Goal: Information Seeking & Learning: Learn about a topic

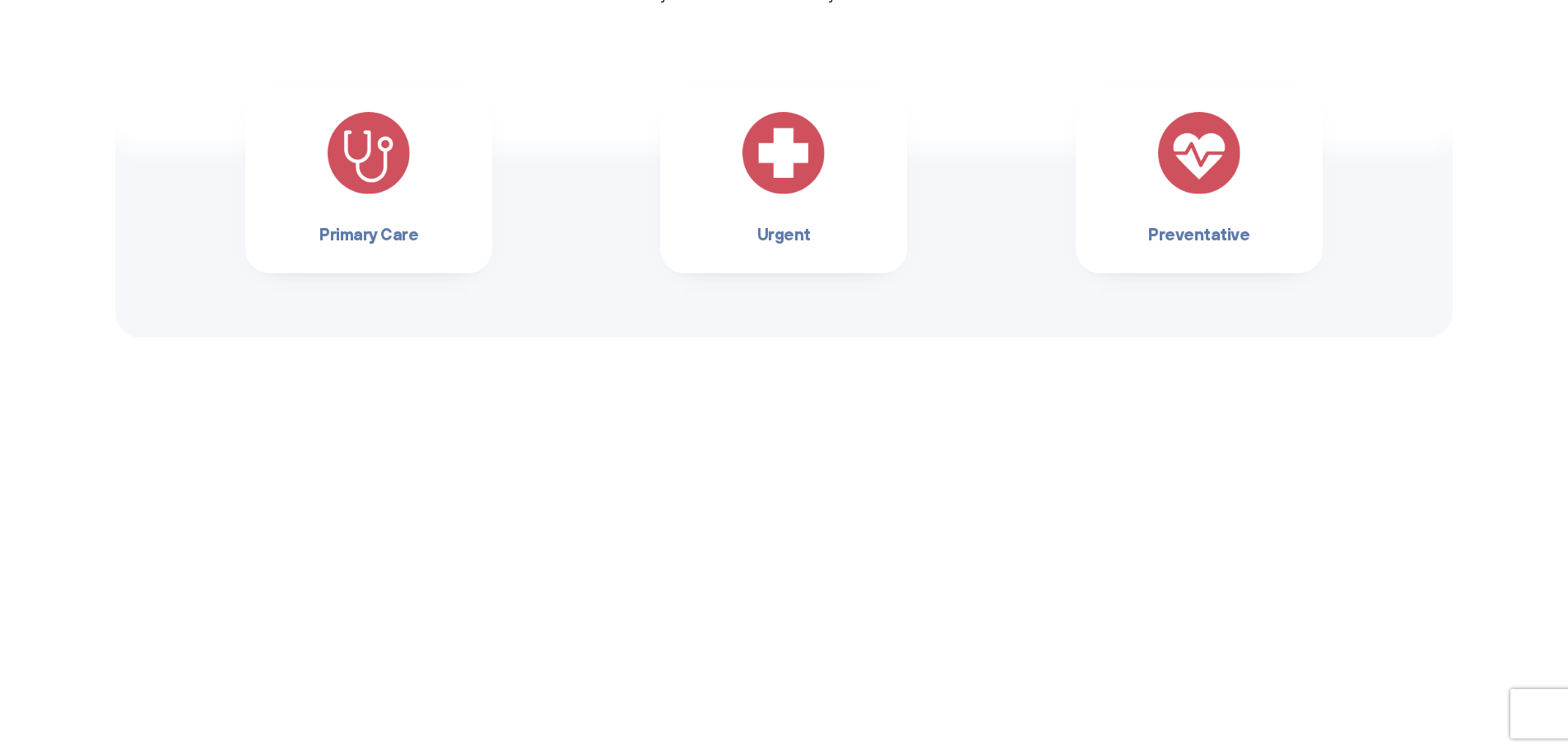
scroll to position [1559, 0]
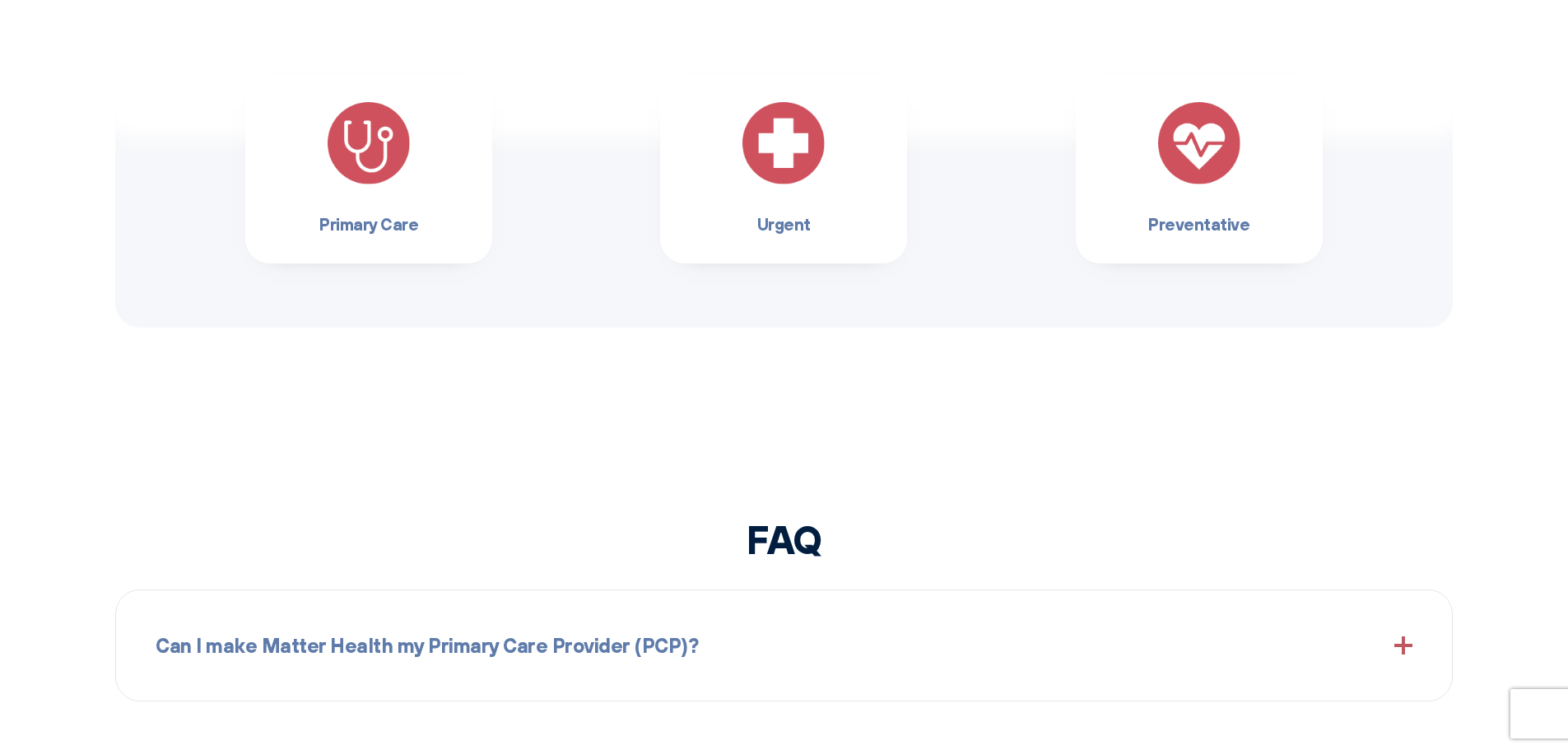
click at [439, 259] on div "Primary Care" at bounding box center [368, 170] width 247 height 188
click at [432, 229] on h3 "Primary Care" at bounding box center [369, 223] width 194 height 26
click at [338, 153] on img at bounding box center [369, 143] width 82 height 82
click at [362, 228] on h3 "Primary Care" at bounding box center [369, 223] width 194 height 26
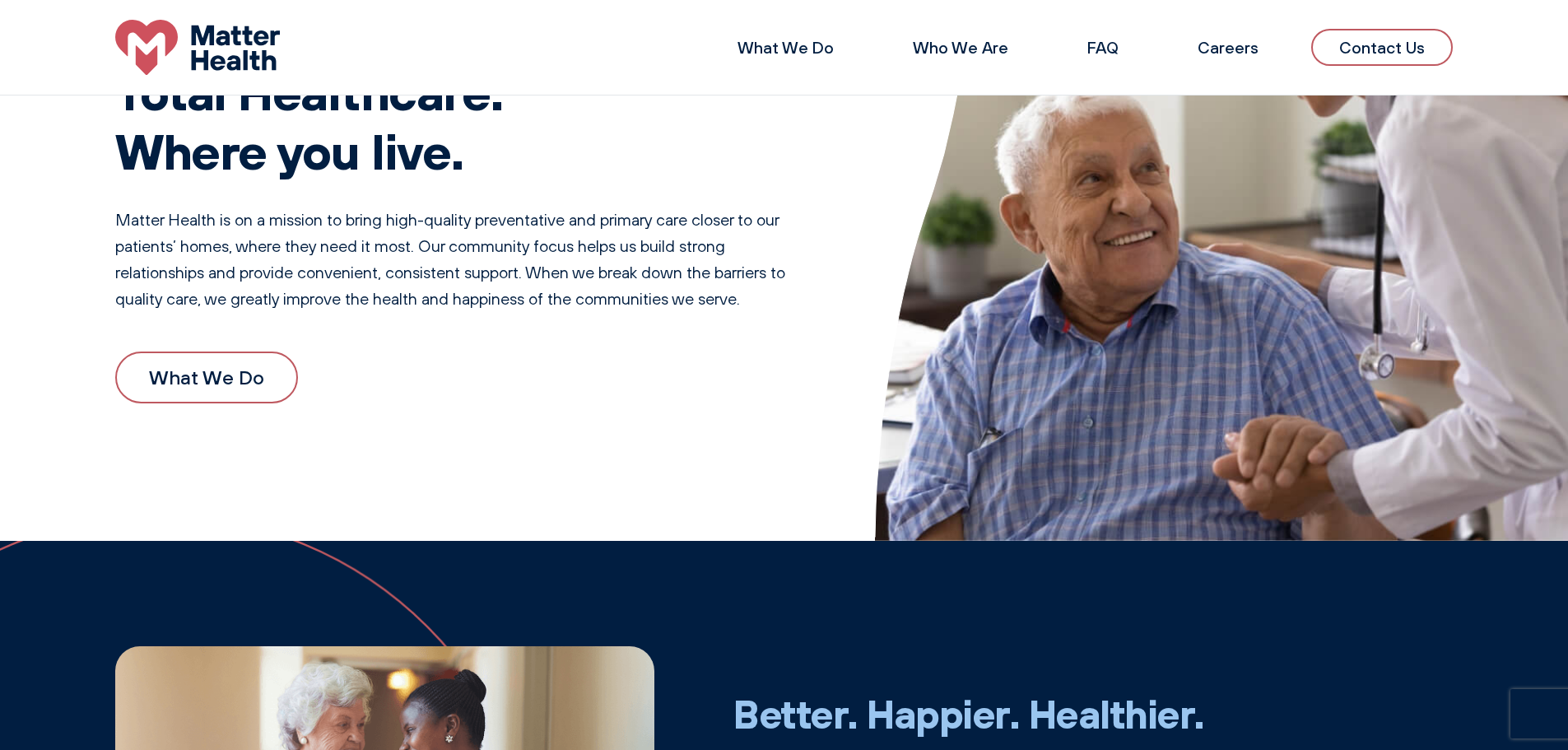
scroll to position [76, 0]
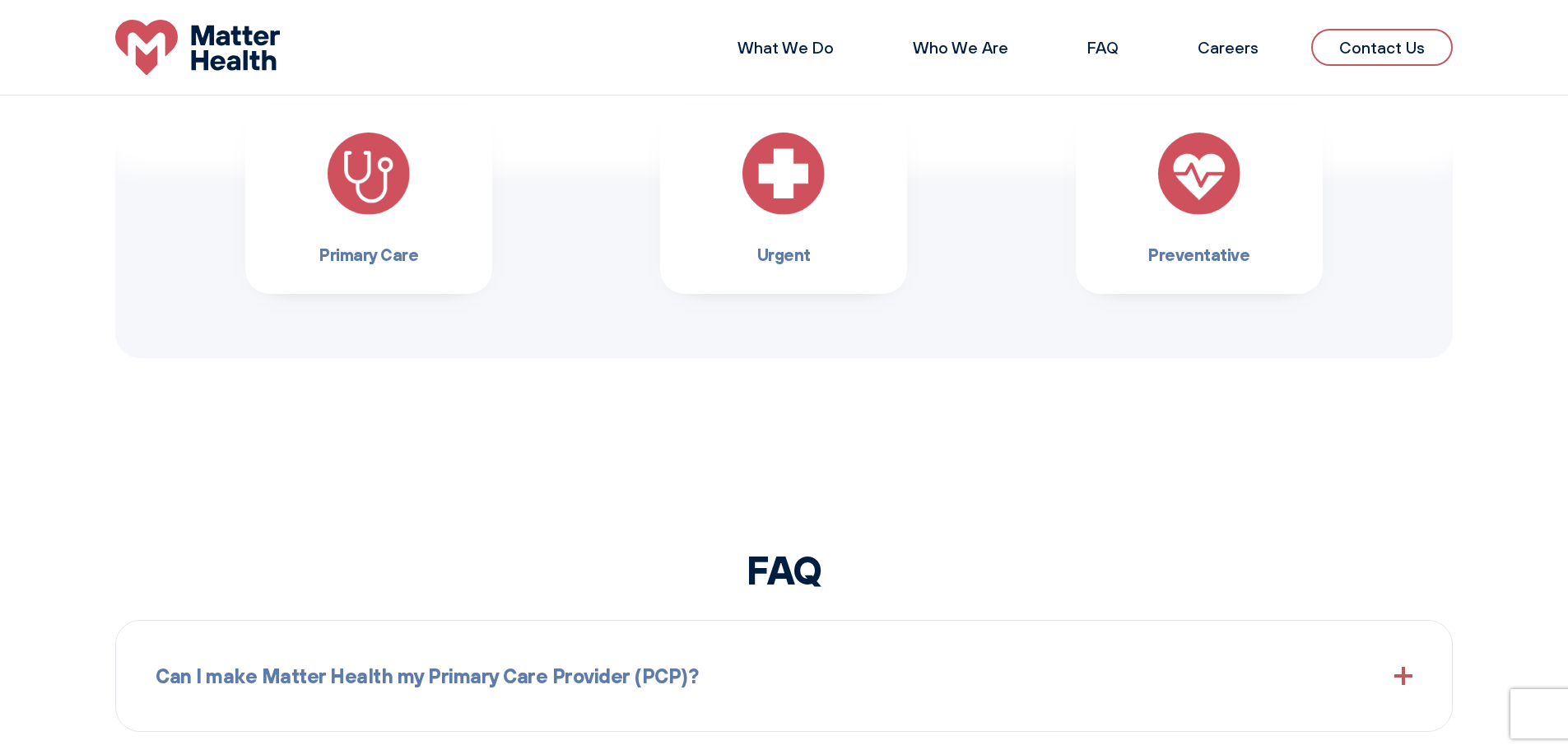
scroll to position [1400, 0]
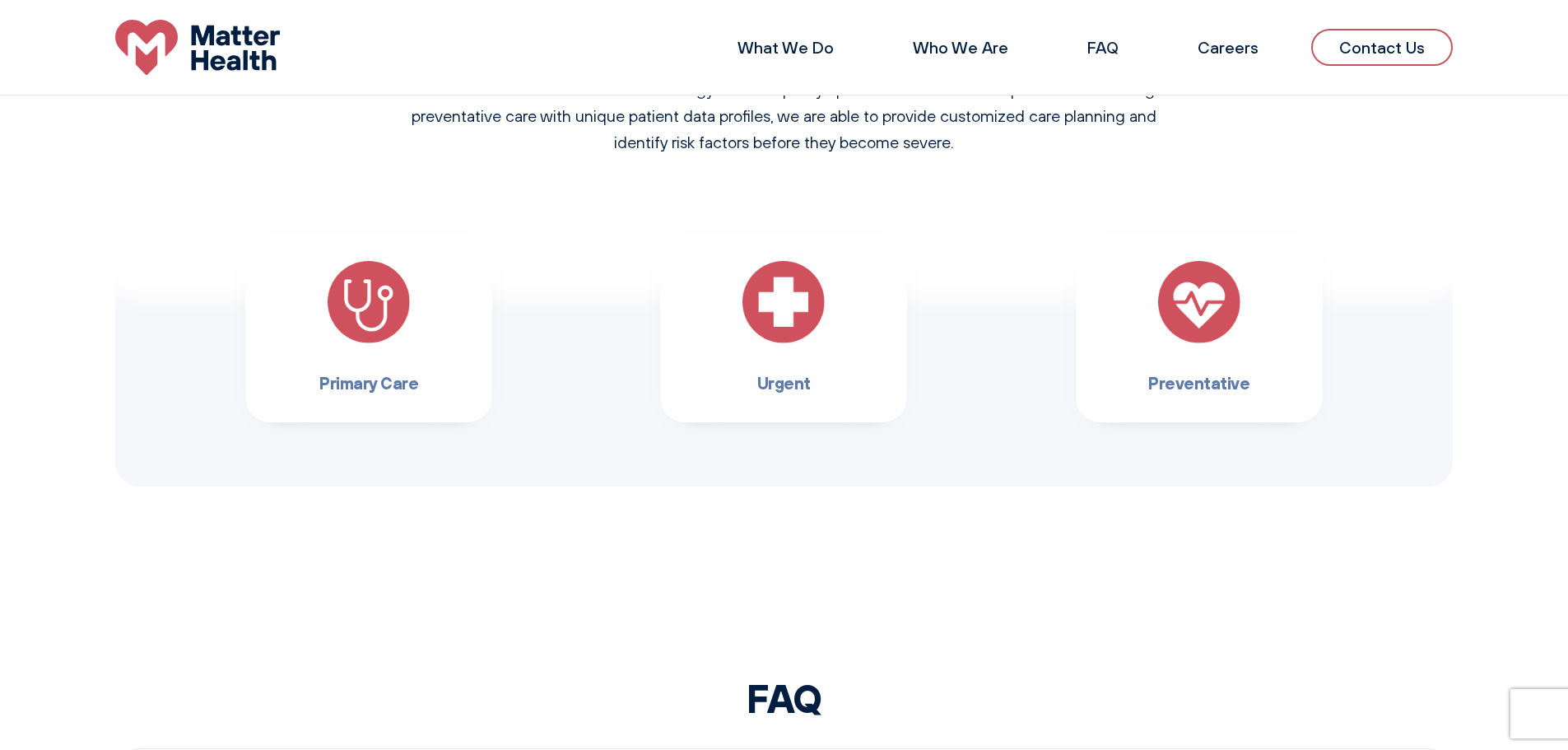
click at [333, 321] on img at bounding box center [369, 302] width 82 height 82
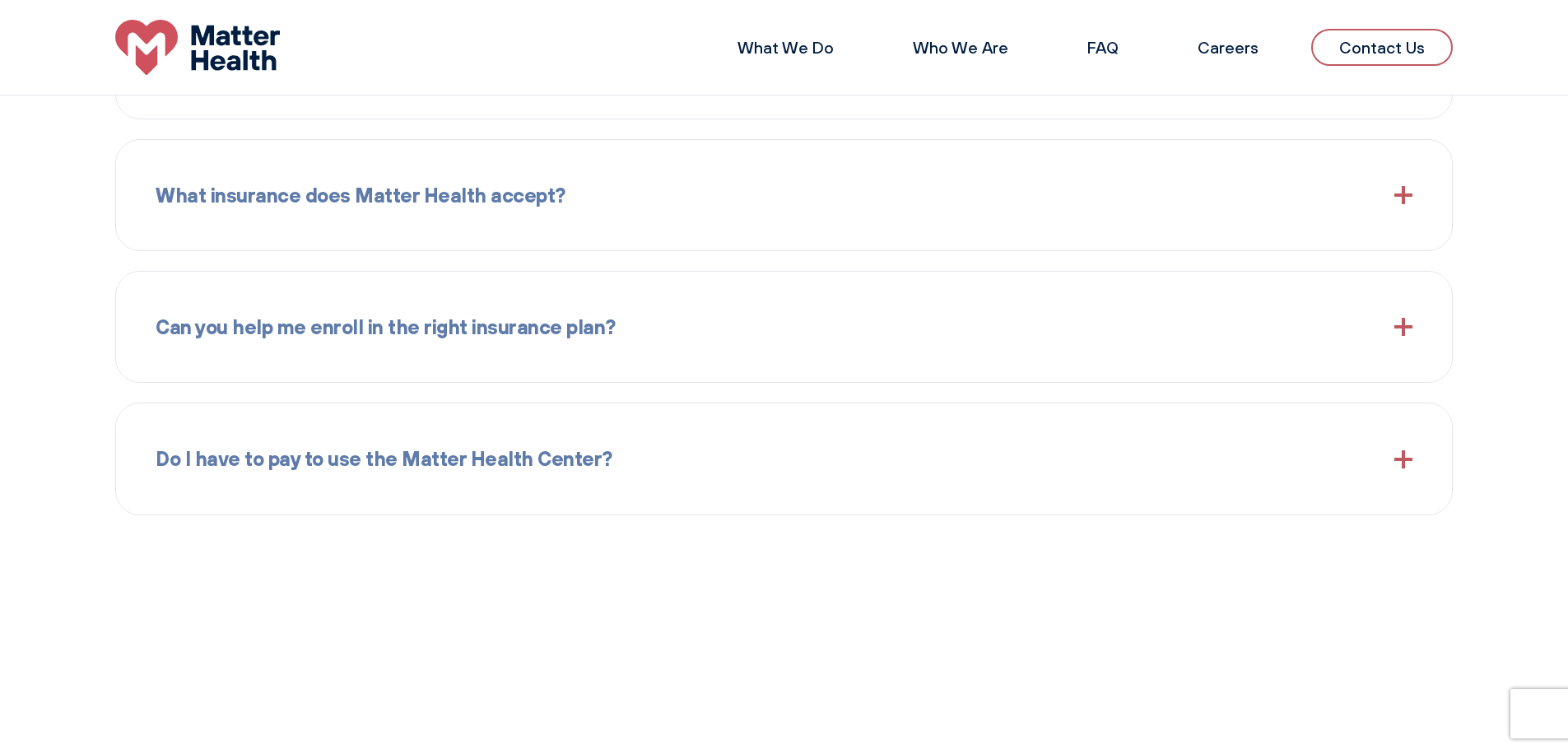
scroll to position [2141, 0]
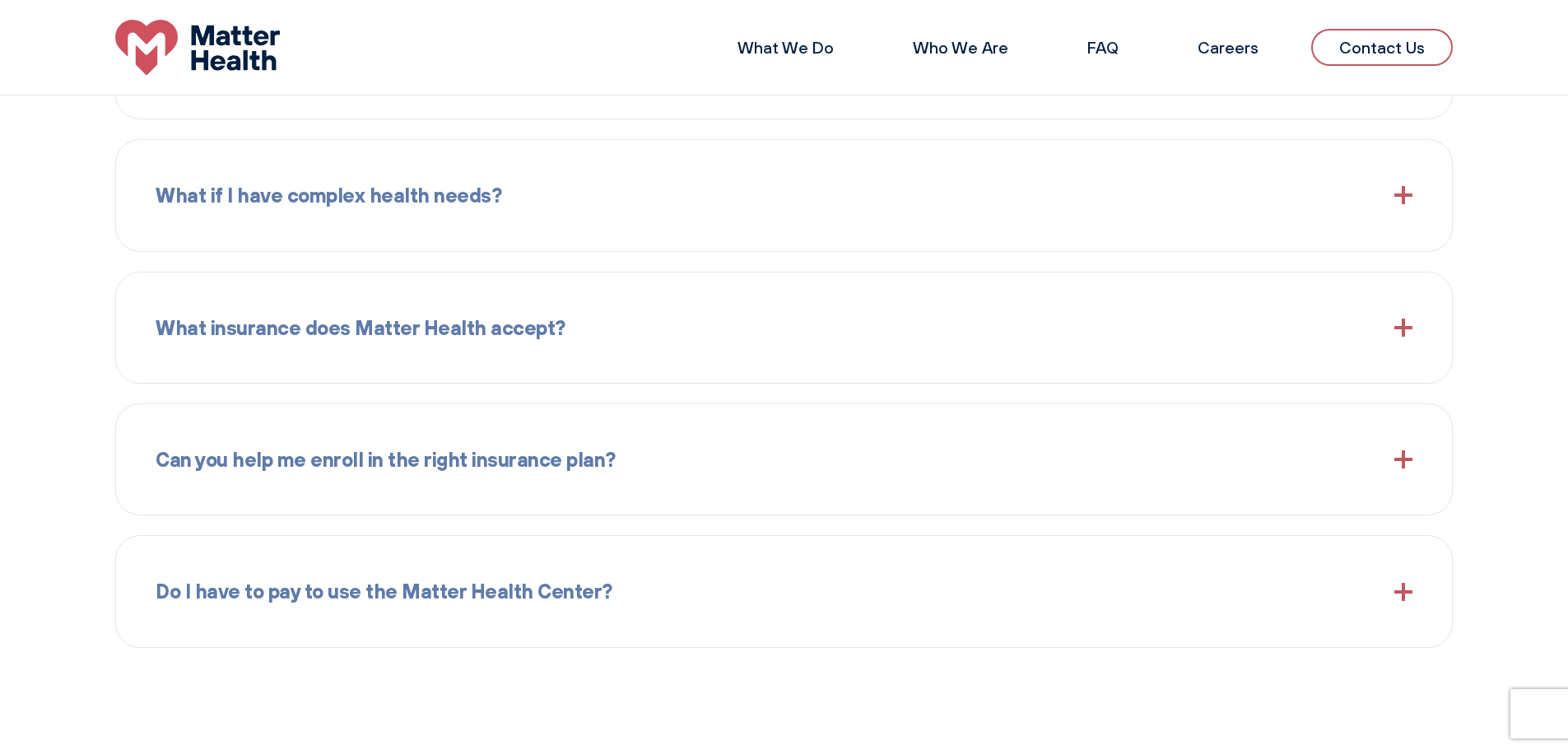
click at [729, 295] on div "What insurance does Matter Health accept?" at bounding box center [784, 327] width 1257 height 71
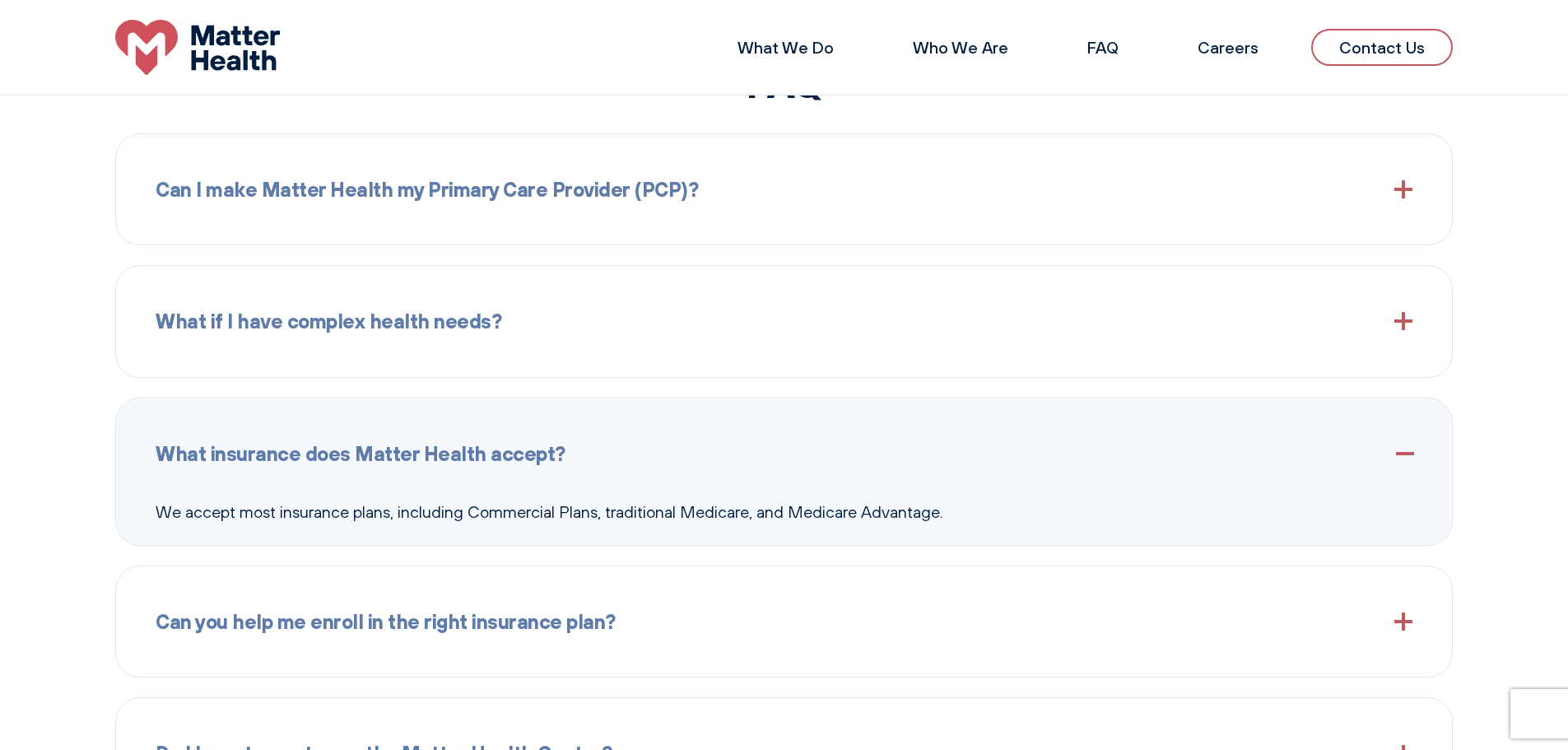
scroll to position [1811, 0]
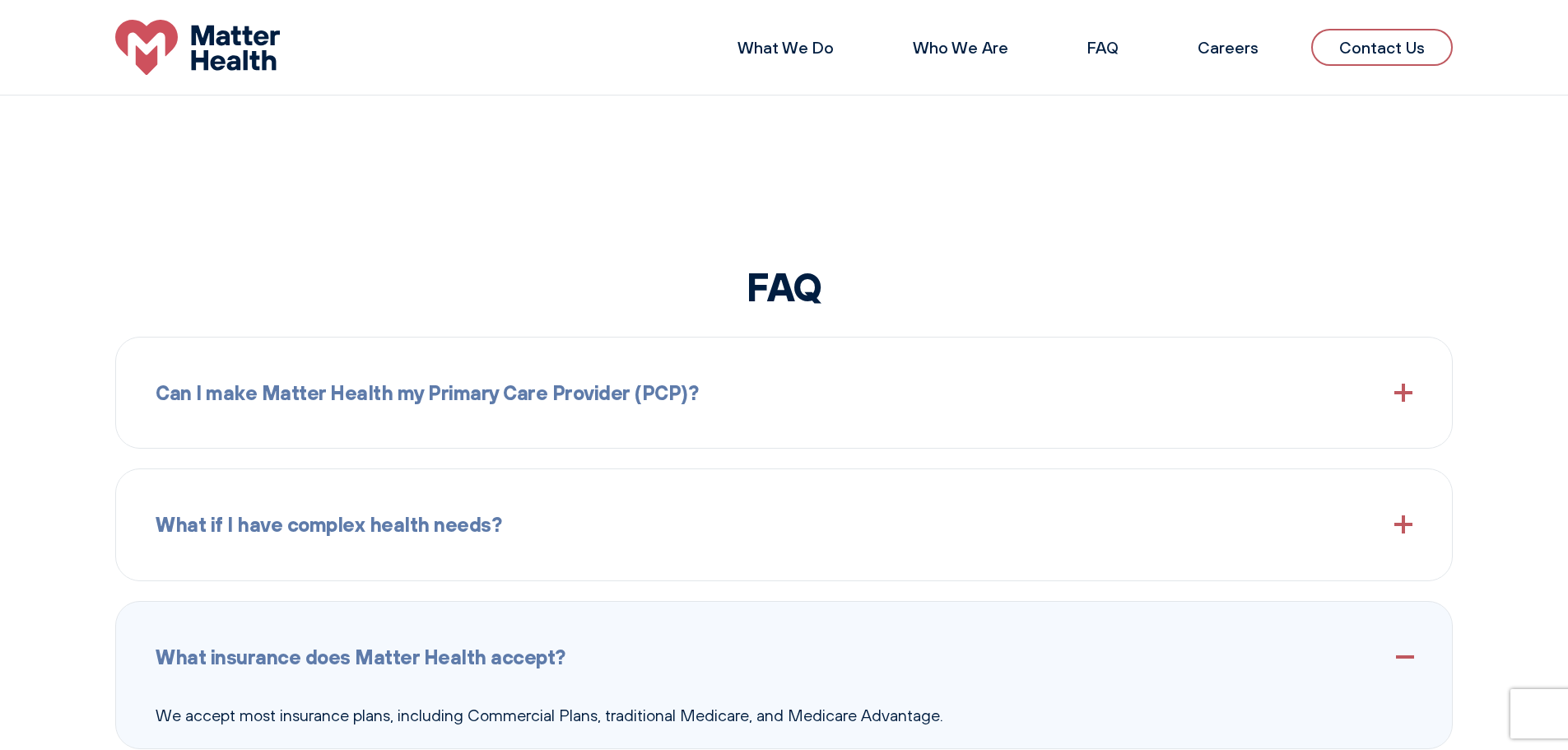
click at [657, 361] on div "Can I make Matter Health my Primary Care Provider (PCP)?" at bounding box center [784, 393] width 1257 height 71
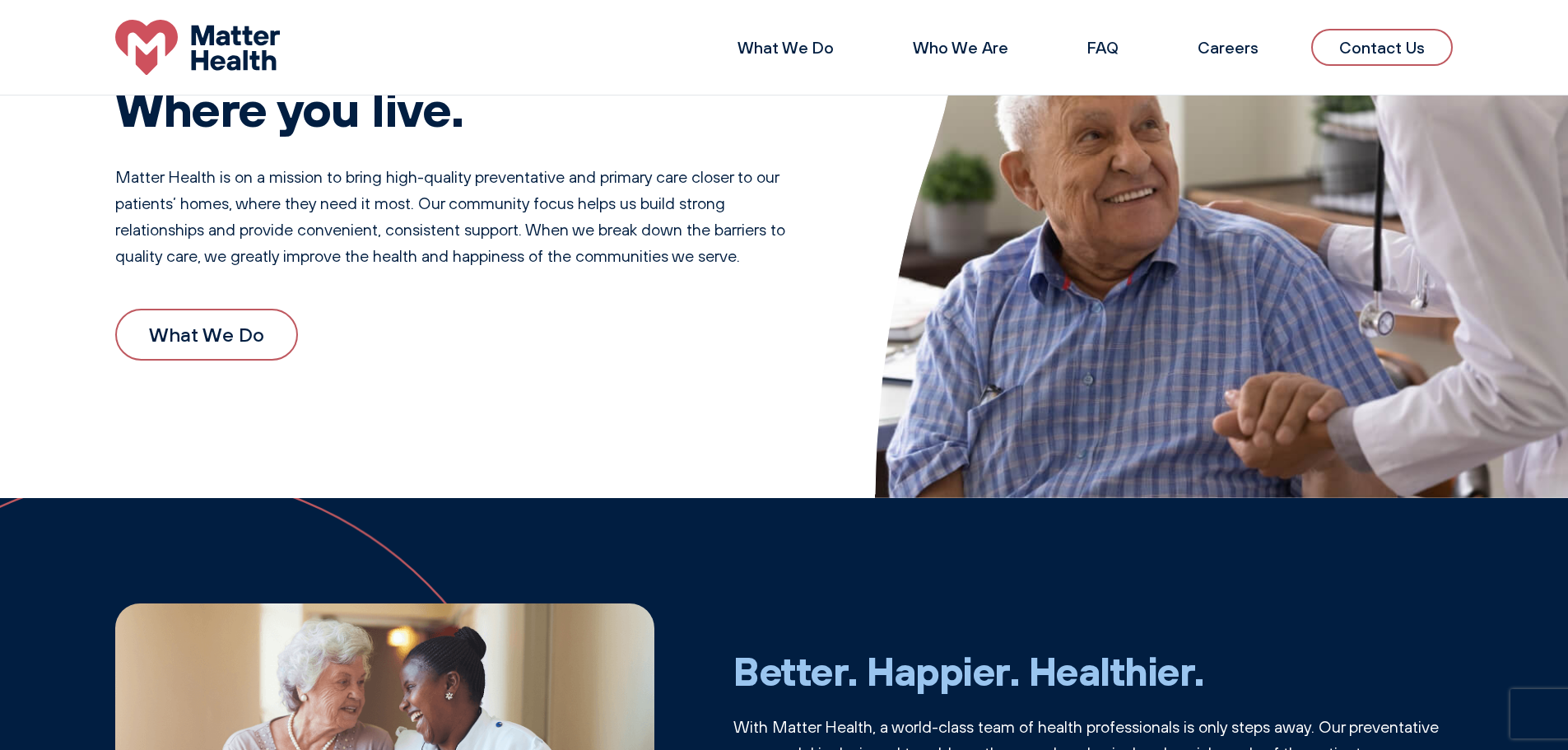
scroll to position [0, 0]
